Goal: Communication & Community: Answer question/provide support

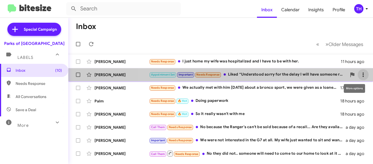
click at [360, 75] on icon at bounding box center [363, 74] width 7 height 7
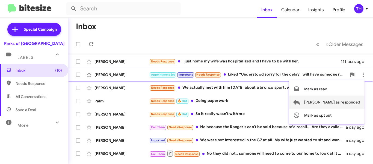
click at [341, 103] on span "[PERSON_NAME] as responded" at bounding box center [332, 101] width 56 height 13
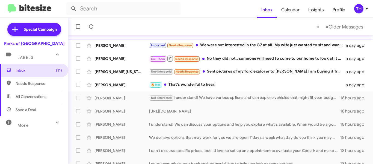
scroll to position [109, 0]
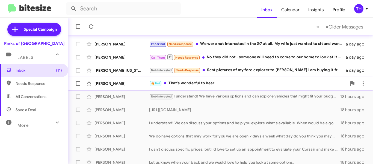
click at [139, 84] on div "[PERSON_NAME]" at bounding box center [121, 83] width 55 height 5
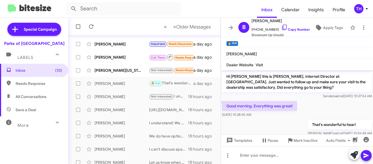
scroll to position [8, 0]
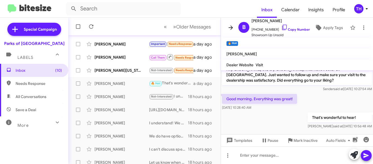
click at [229, 28] on icon at bounding box center [230, 27] width 7 height 7
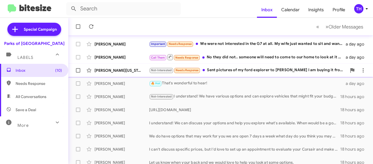
click at [215, 73] on div "[PERSON_NAME][US_STATE] Not-Interested Needs Response Sent pictures of my ford …" at bounding box center [221, 70] width 296 height 11
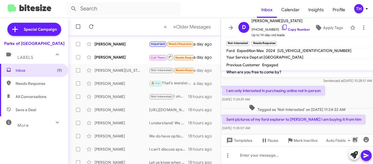
scroll to position [20, 0]
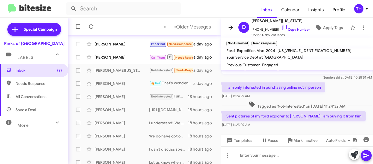
click at [232, 30] on icon at bounding box center [230, 27] width 7 height 7
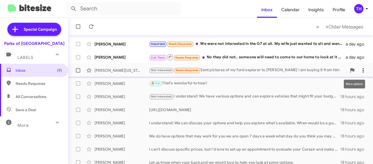
click at [360, 72] on icon at bounding box center [363, 70] width 7 height 7
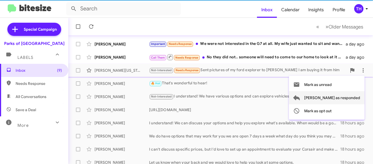
click at [341, 99] on span "[PERSON_NAME] as responded" at bounding box center [332, 97] width 56 height 13
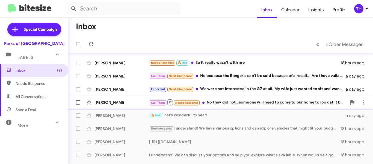
scroll to position [55, 0]
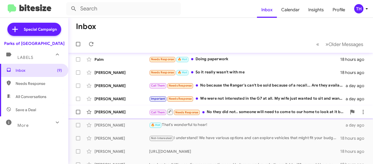
click at [228, 110] on div "Call Them Needs Response No they did not.. someone will need to come to our hom…" at bounding box center [248, 111] width 198 height 7
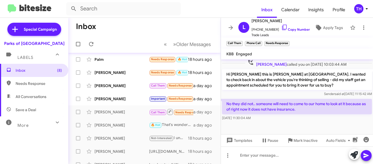
scroll to position [165, 0]
click at [258, 155] on div at bounding box center [297, 154] width 152 height 17
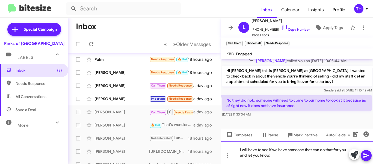
click at [322, 156] on div "I will have to see if we have someone that can do that for you and let you know." at bounding box center [297, 152] width 152 height 23
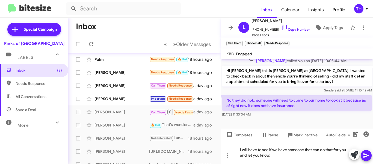
click at [366, 156] on icon at bounding box center [365, 155] width 5 height 5
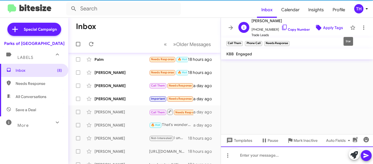
scroll to position [0, 0]
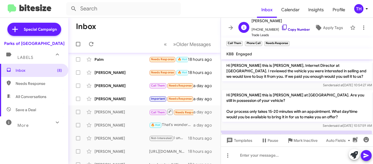
click at [292, 31] on link "Copy Number" at bounding box center [295, 29] width 29 height 4
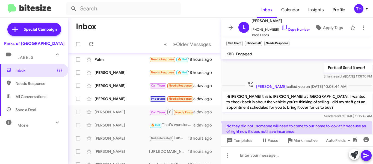
scroll to position [191, 0]
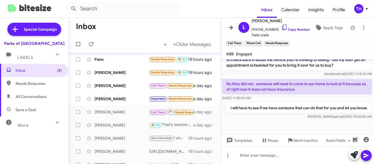
click at [230, 28] on icon at bounding box center [230, 27] width 7 height 7
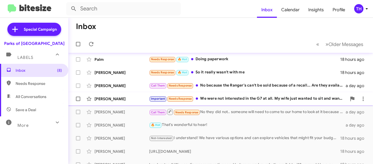
click at [224, 100] on div "Important Needs Response We were not interested in the G7 at all. My wife just …" at bounding box center [248, 98] width 198 height 6
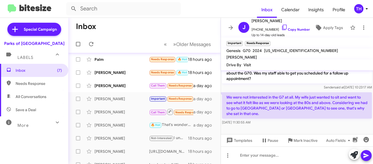
scroll to position [291, 0]
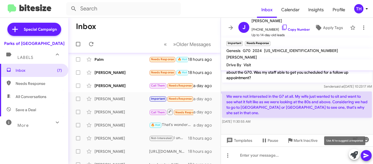
click at [356, 156] on icon at bounding box center [354, 155] width 8 height 8
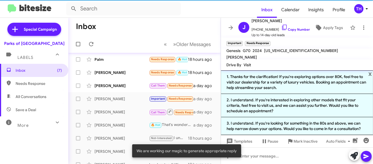
scroll to position [297, 0]
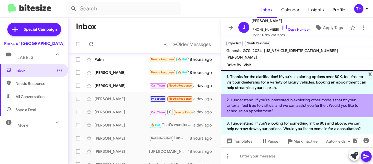
click at [261, 101] on li "2. I understand. If you're interested in exploring other models that fit your c…" at bounding box center [297, 105] width 152 height 23
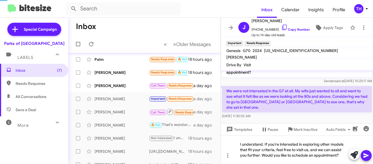
scroll to position [291, 0]
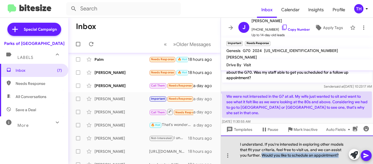
drag, startPoint x: 342, startPoint y: 154, endPoint x: 263, endPoint y: 155, distance: 78.7
click at [263, 155] on div "I understand. If you're interested in exploring other models that fit your crit…" at bounding box center [297, 149] width 152 height 28
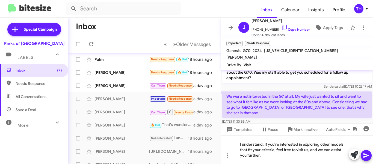
click at [366, 155] on icon at bounding box center [366, 155] width 7 height 7
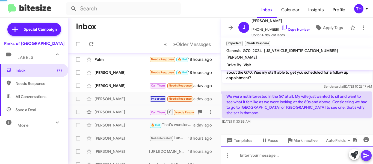
scroll to position [0, 0]
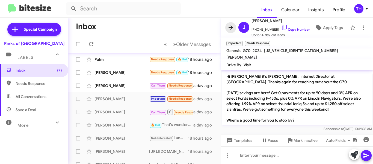
click at [232, 29] on icon at bounding box center [231, 27] width 4 height 4
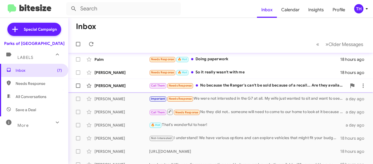
click at [141, 84] on div "[PERSON_NAME]" at bounding box center [121, 85] width 55 height 5
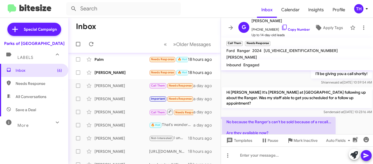
scroll to position [60, 0]
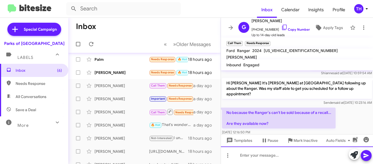
click at [248, 153] on div at bounding box center [297, 154] width 152 height 17
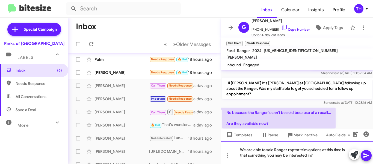
click at [321, 155] on div "We are able to sale Ranger raptor trim options at this time is that something y…" at bounding box center [297, 152] width 152 height 23
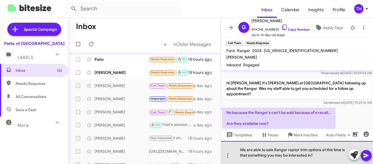
click at [321, 155] on div "We are able to sale Ranger raptor trim options at this time is that something y…" at bounding box center [297, 152] width 152 height 23
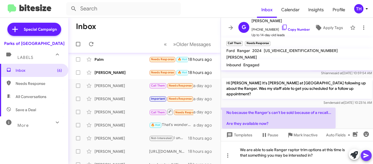
click at [365, 155] on icon at bounding box center [366, 155] width 7 height 7
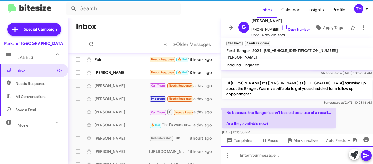
scroll to position [0, 0]
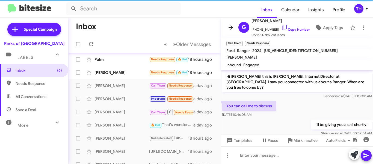
click at [232, 28] on icon at bounding box center [231, 27] width 4 height 4
